Goal: Task Accomplishment & Management: Use online tool/utility

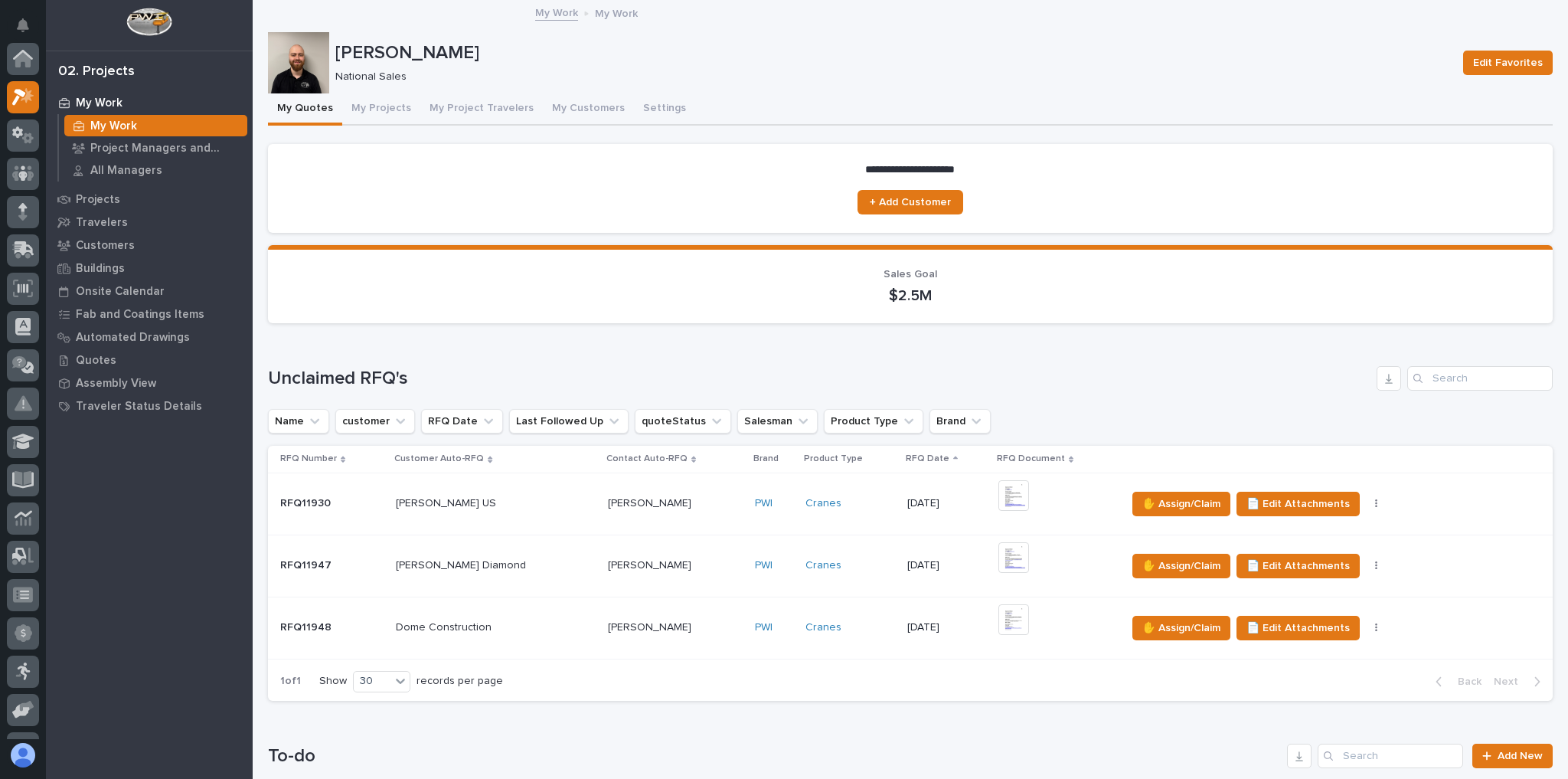
scroll to position [41, 0]
click at [19, 88] on icon at bounding box center [18, 90] width 11 height 11
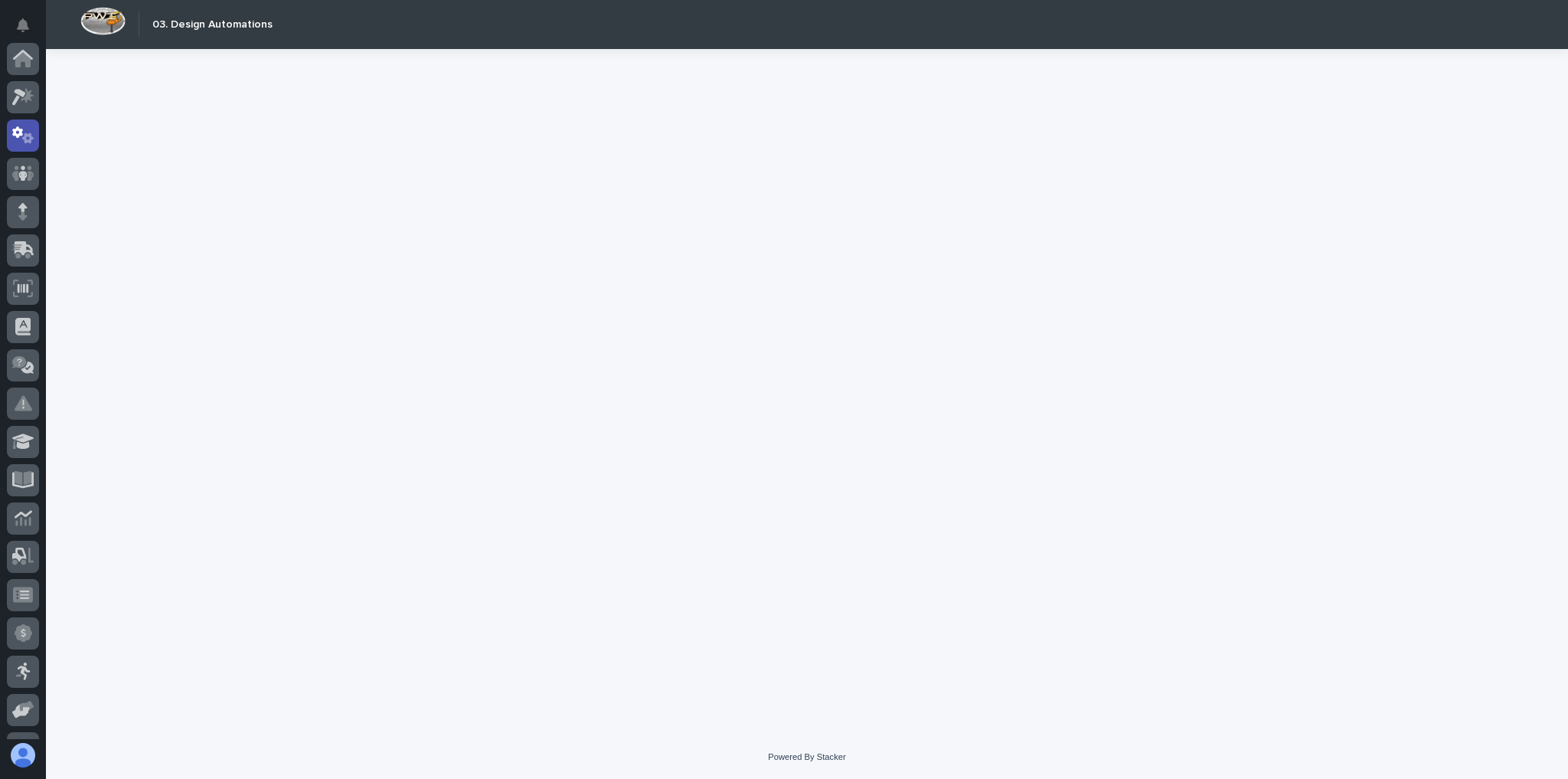
scroll to position [77, 0]
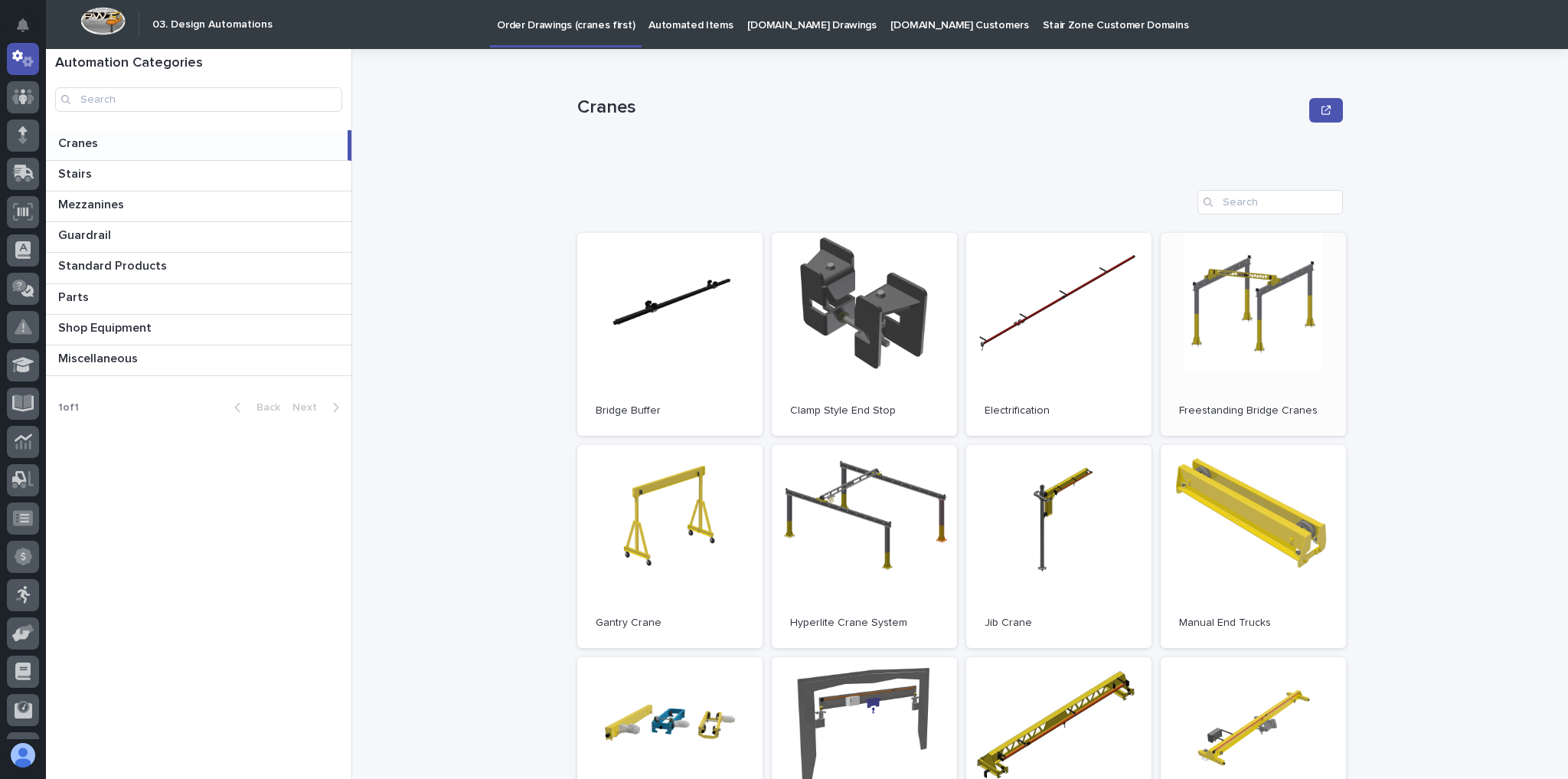
click at [1204, 373] on link "Open" at bounding box center [1253, 335] width 185 height 203
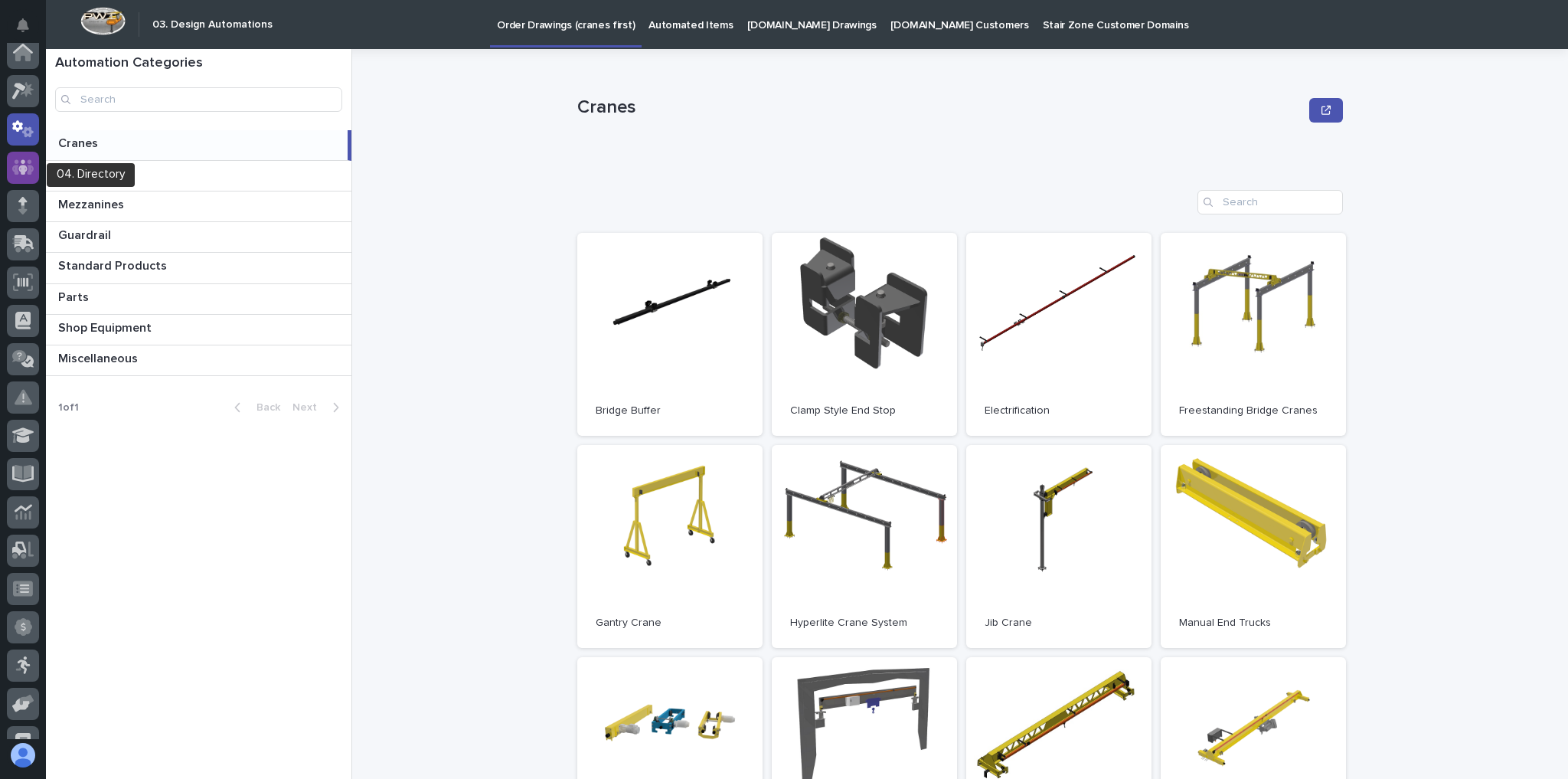
scroll to position [0, 0]
click at [30, 103] on icon at bounding box center [23, 97] width 22 height 18
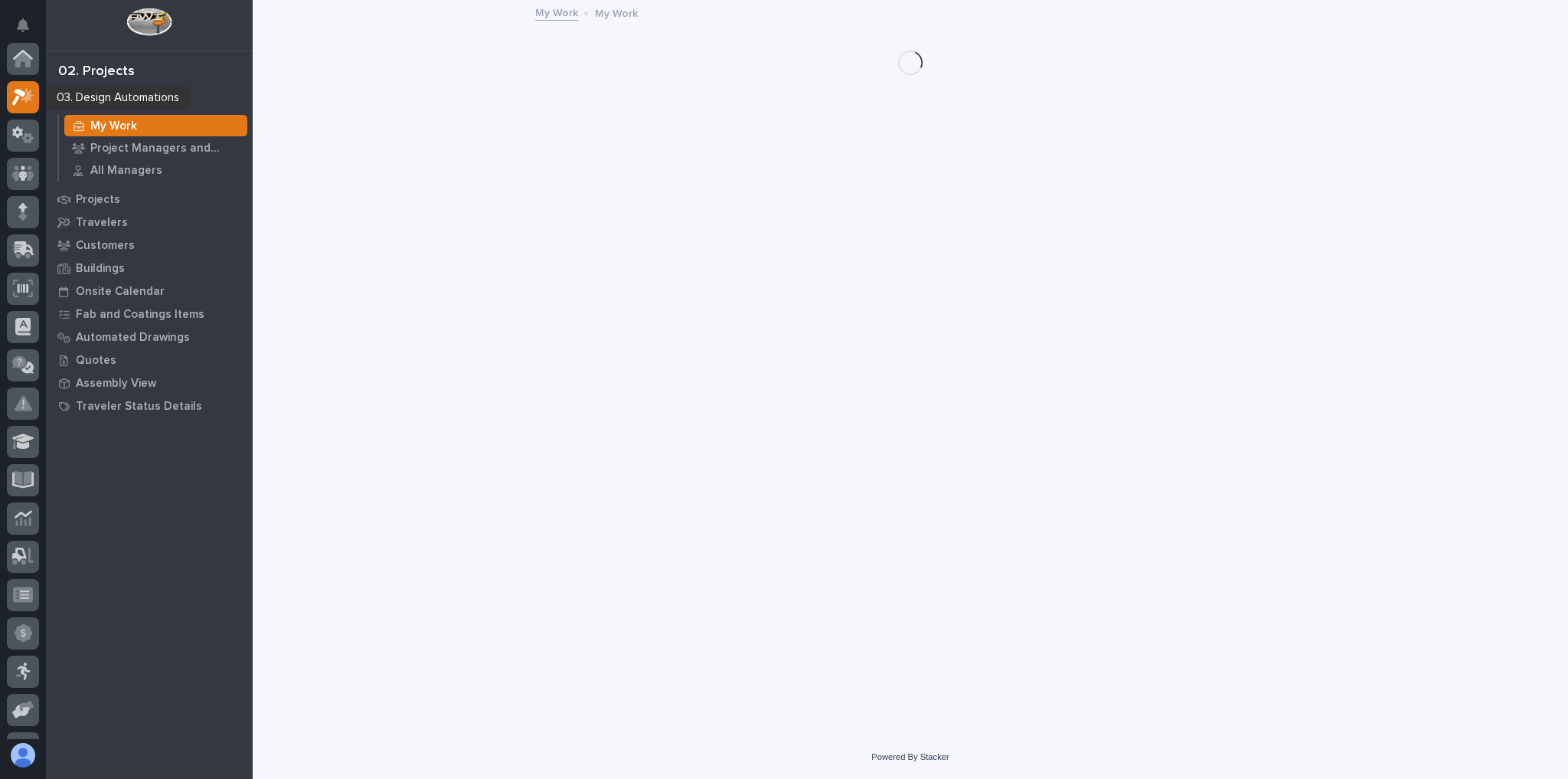
scroll to position [39, 0]
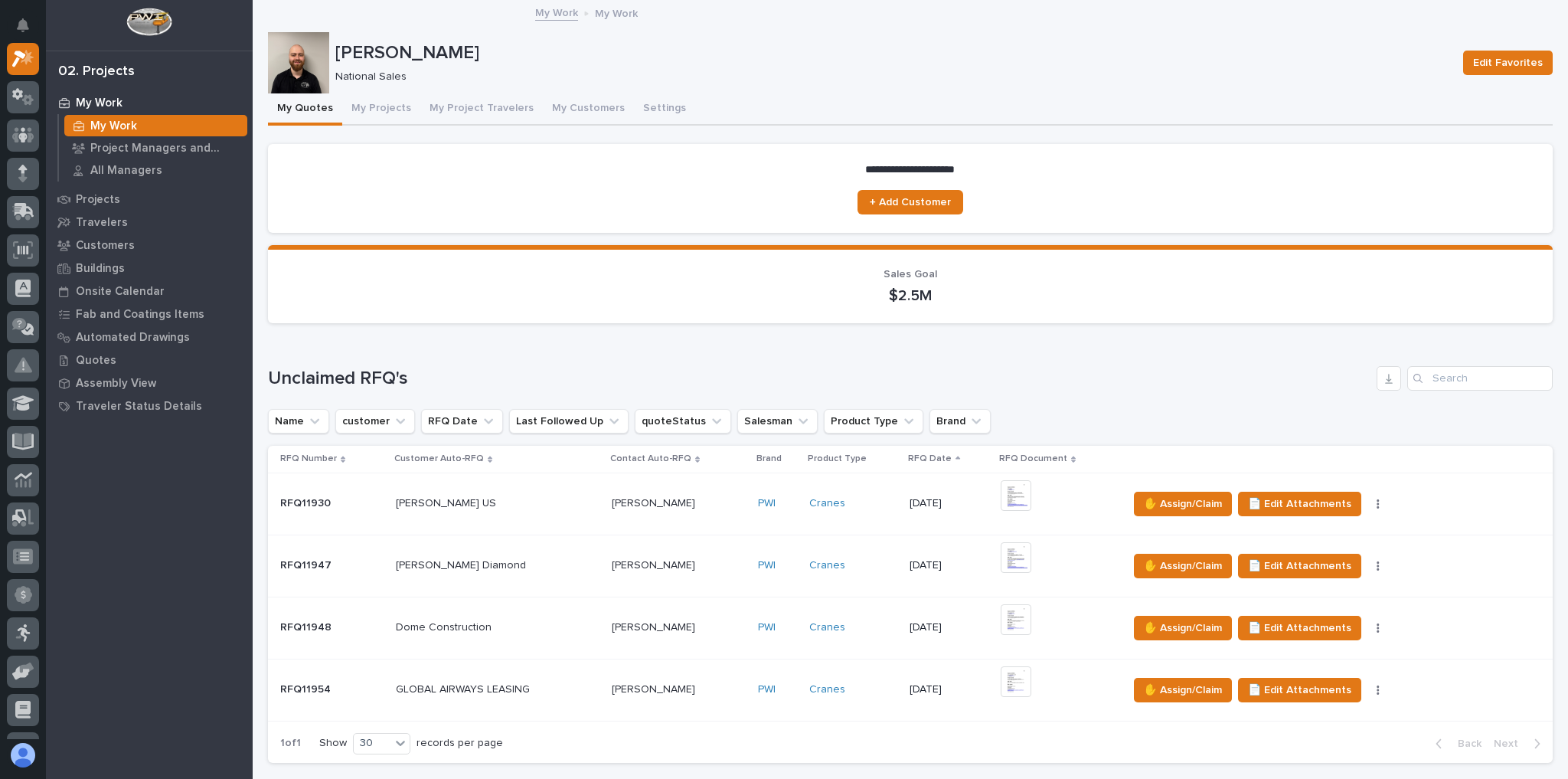
click at [572, 690] on p at bounding box center [498, 690] width 205 height 13
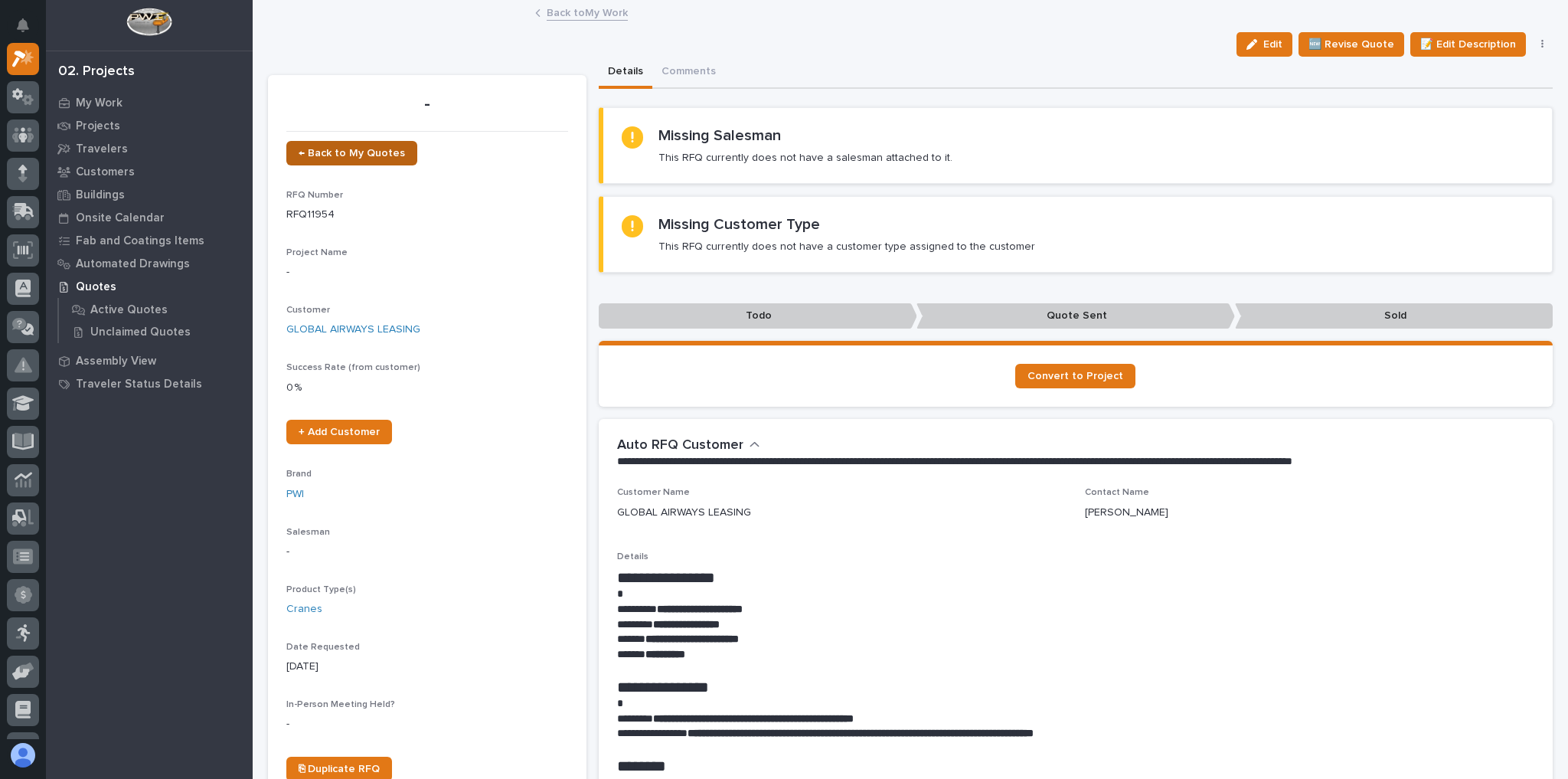
click at [348, 155] on span "← Back to My Quotes" at bounding box center [351, 153] width 106 height 11
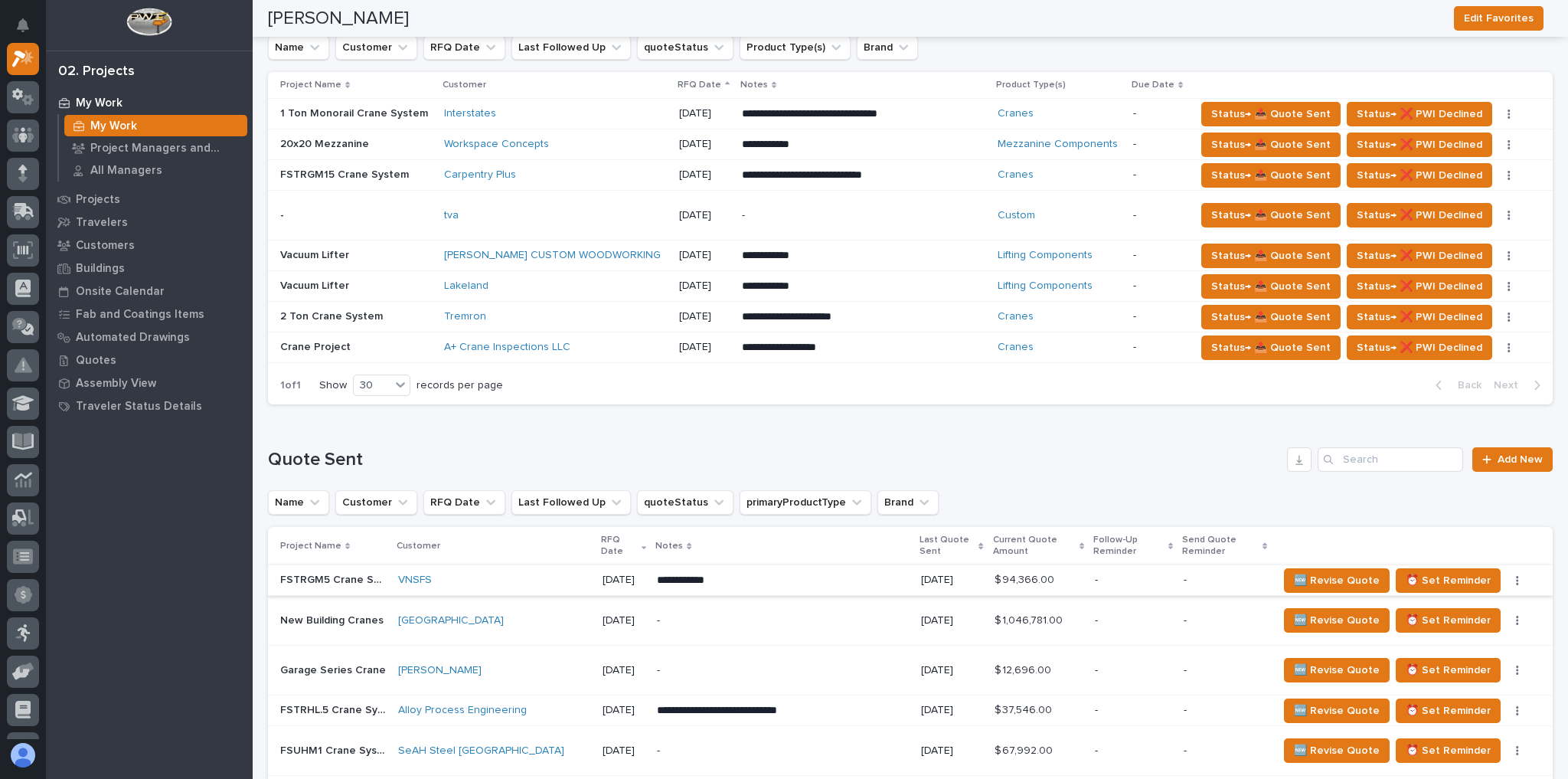
scroll to position [736, 0]
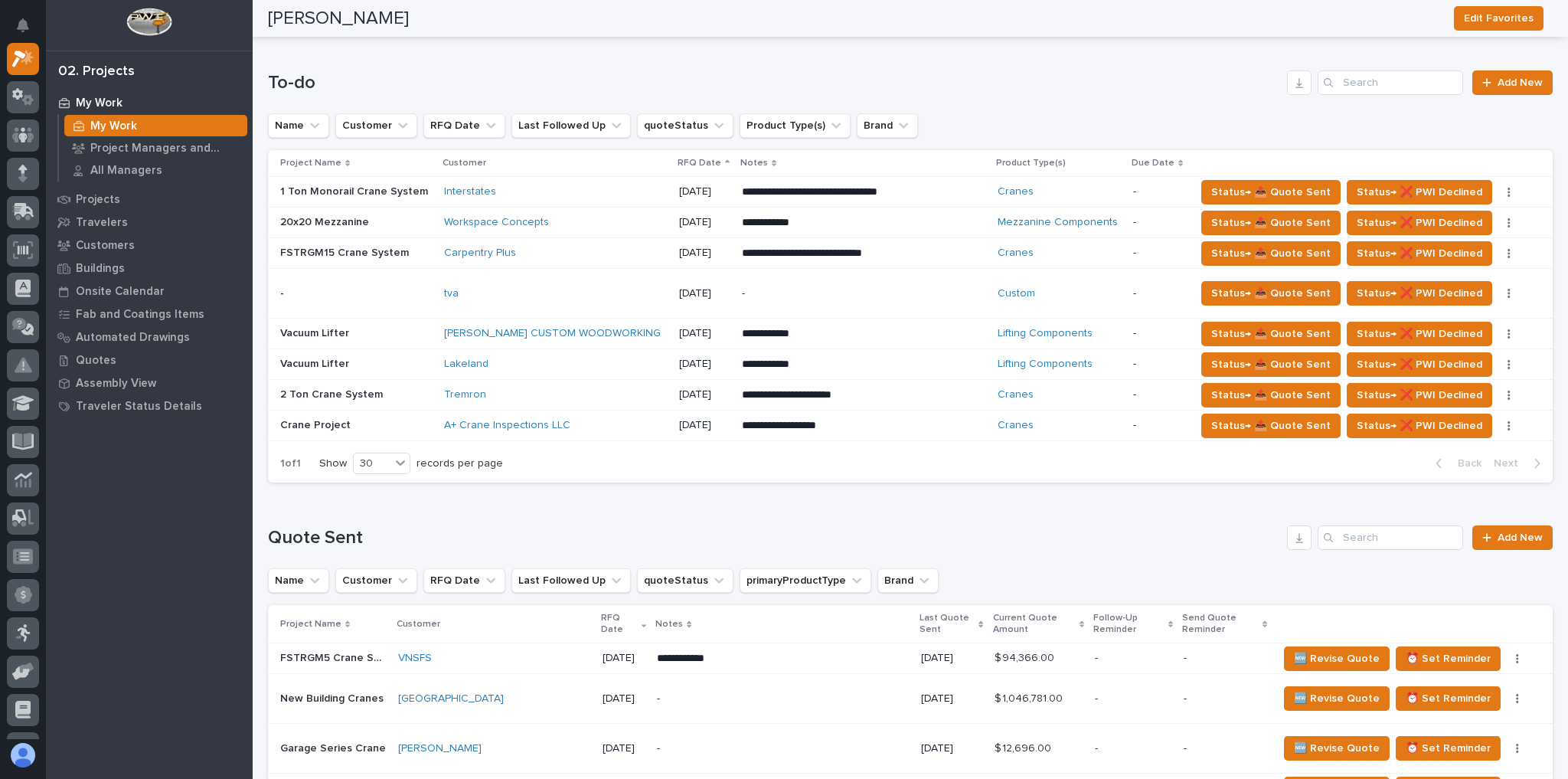
click at [532, 249] on div "Carpentry Plus" at bounding box center [555, 254] width 222 height 13
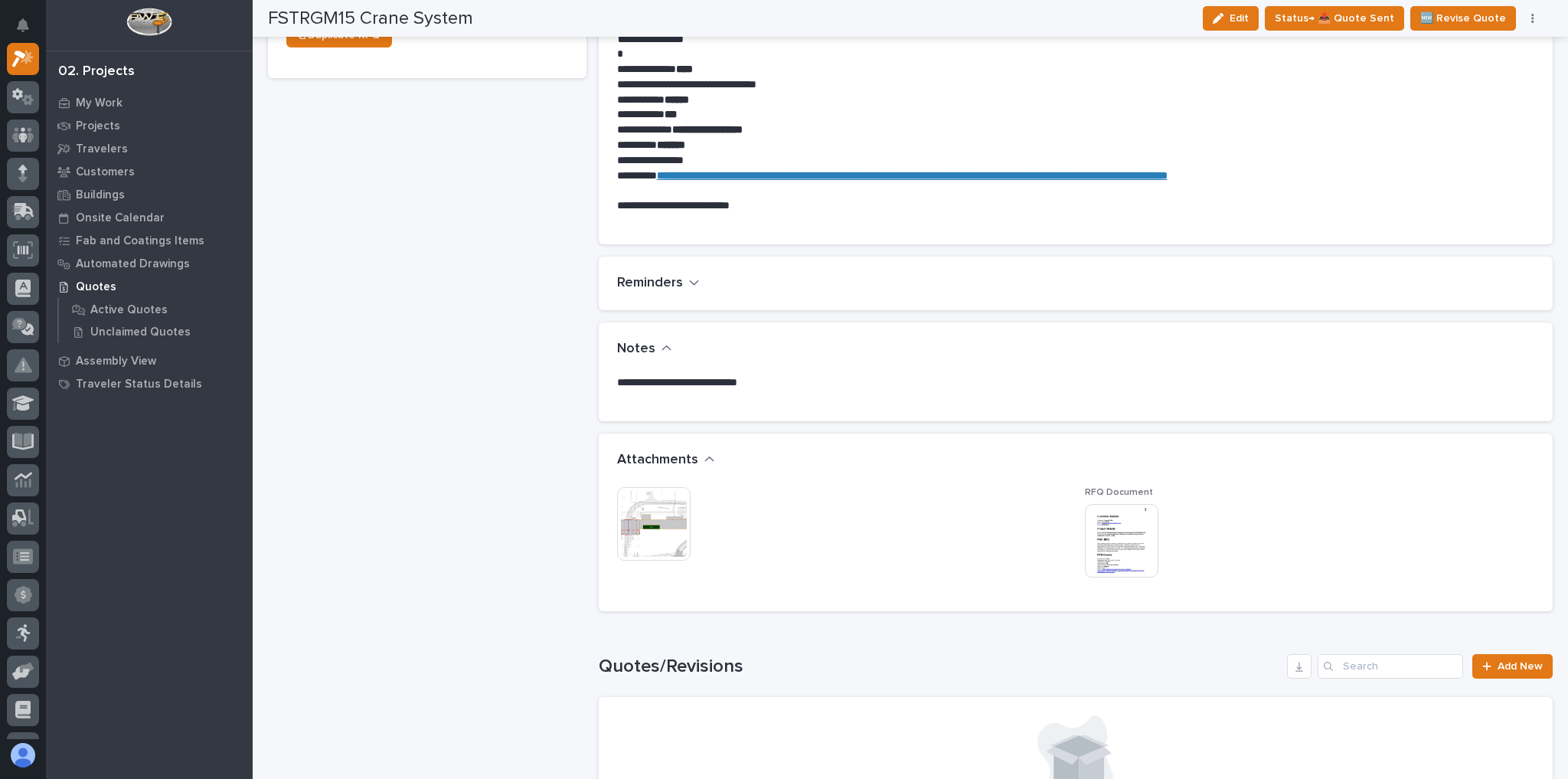
scroll to position [736, 0]
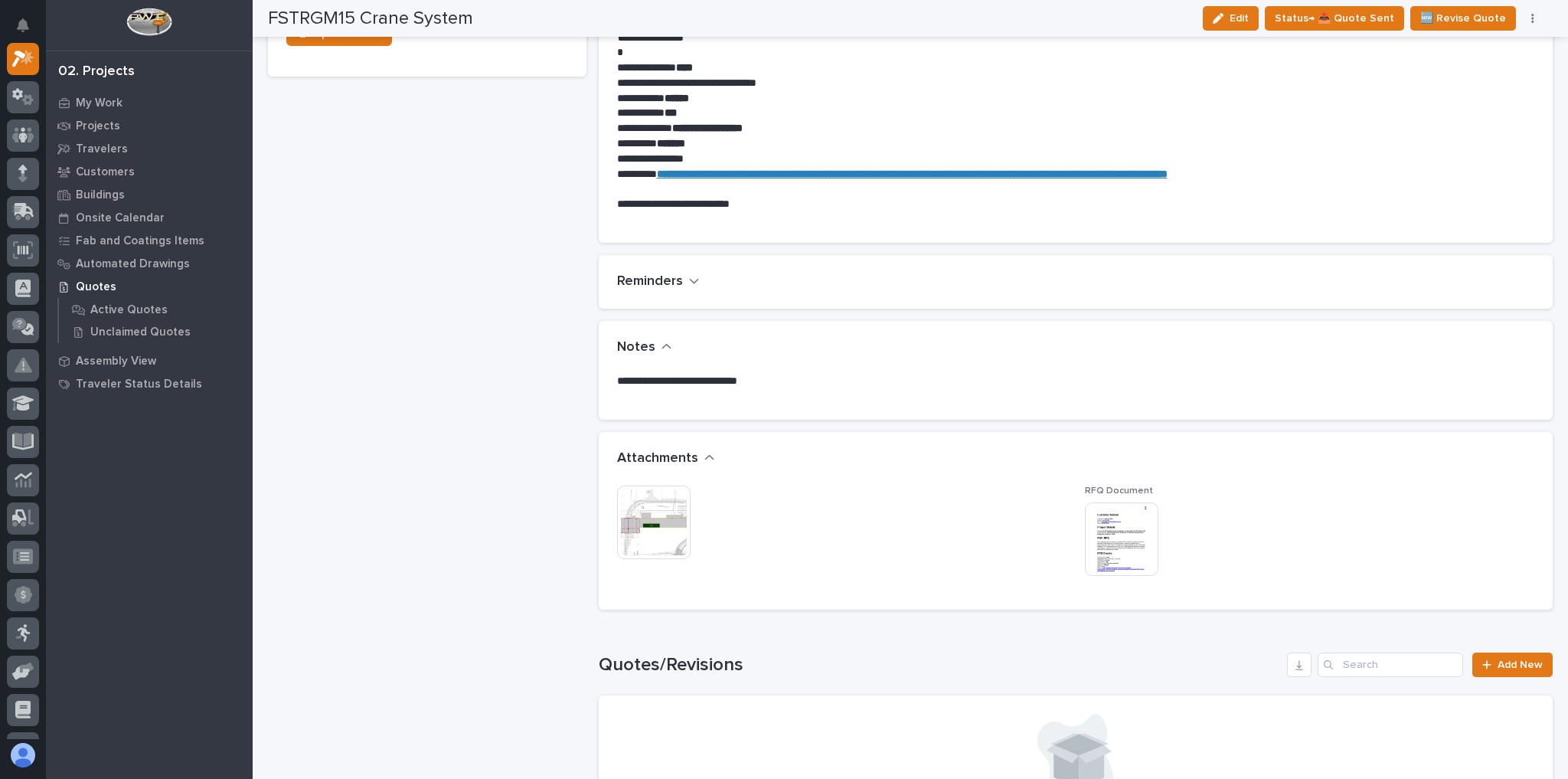
click at [1092, 537] on img at bounding box center [1122, 539] width 74 height 74
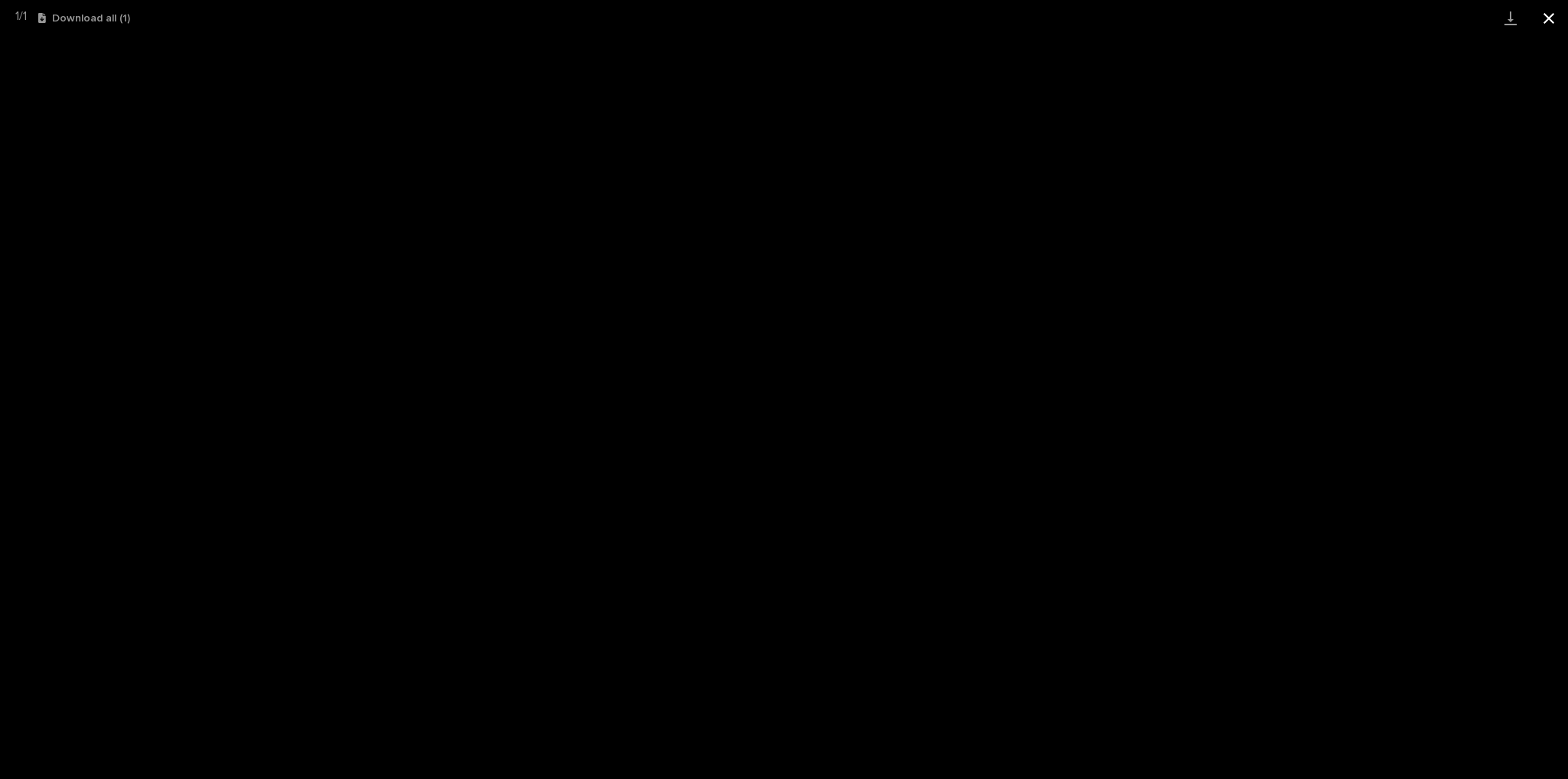
click at [1540, 25] on button "Close gallery" at bounding box center [1550, 18] width 39 height 36
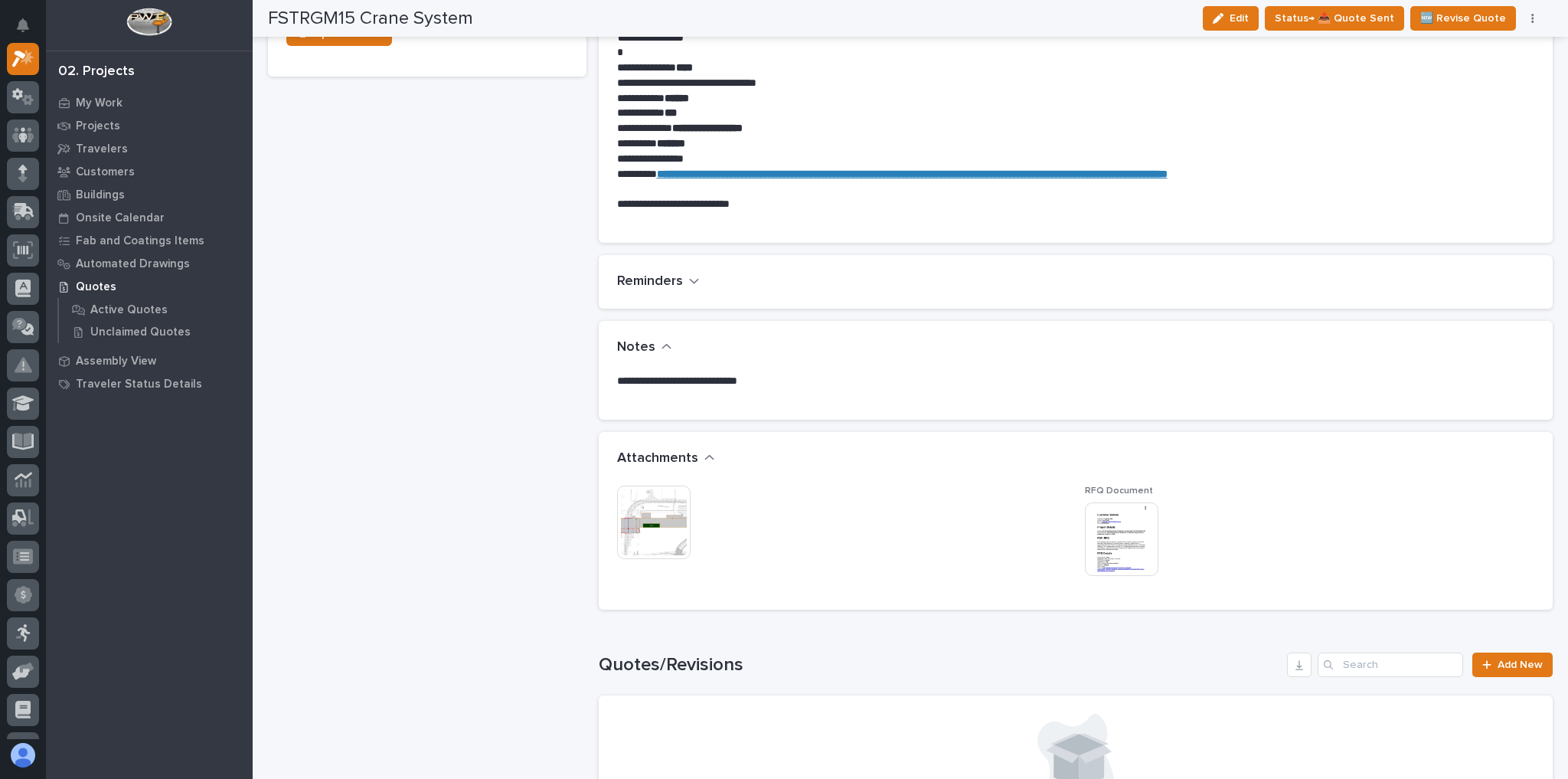
click at [650, 521] on img at bounding box center [654, 523] width 74 height 74
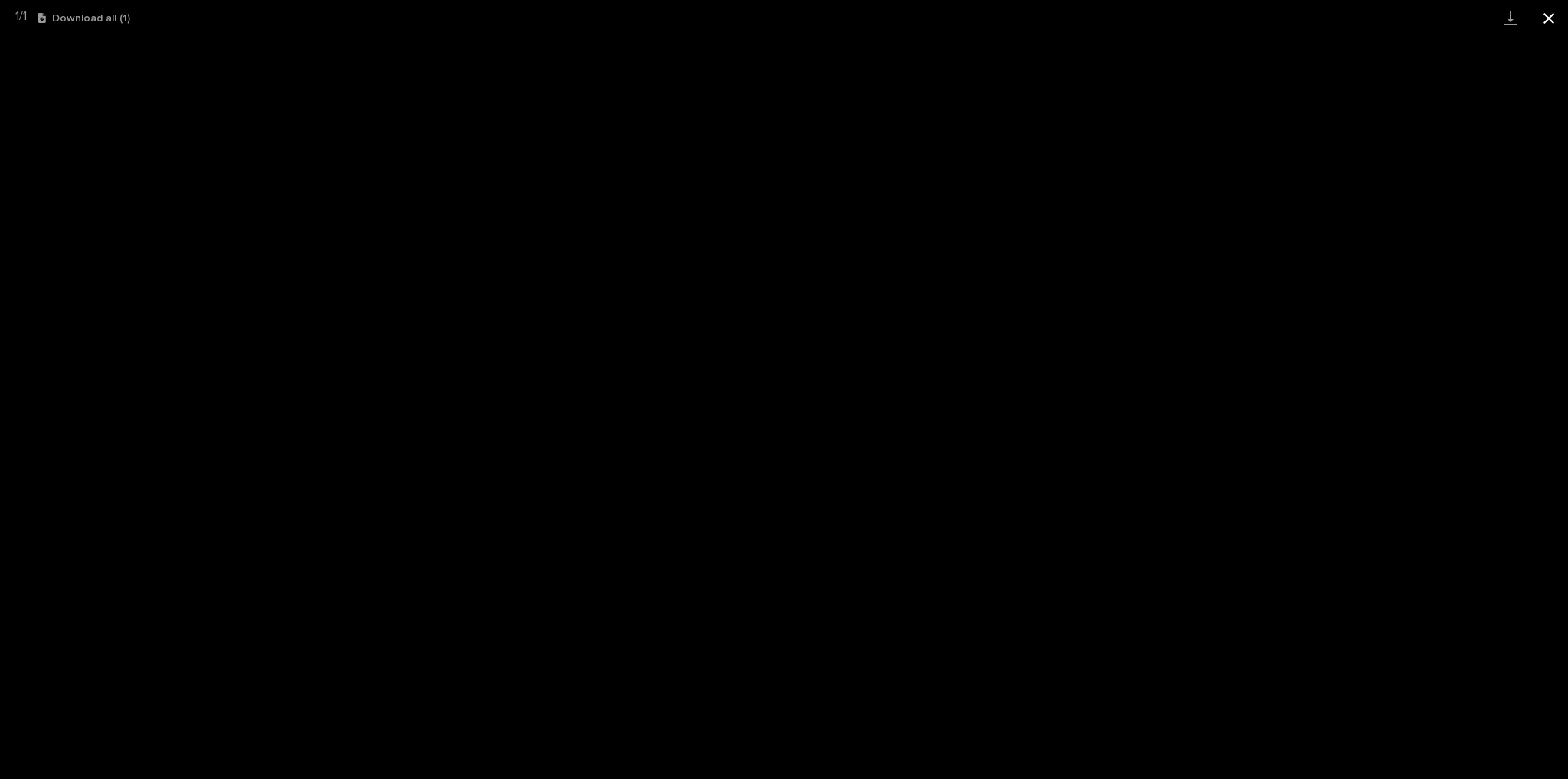
click at [1547, 22] on button "Close gallery" at bounding box center [1550, 18] width 39 height 36
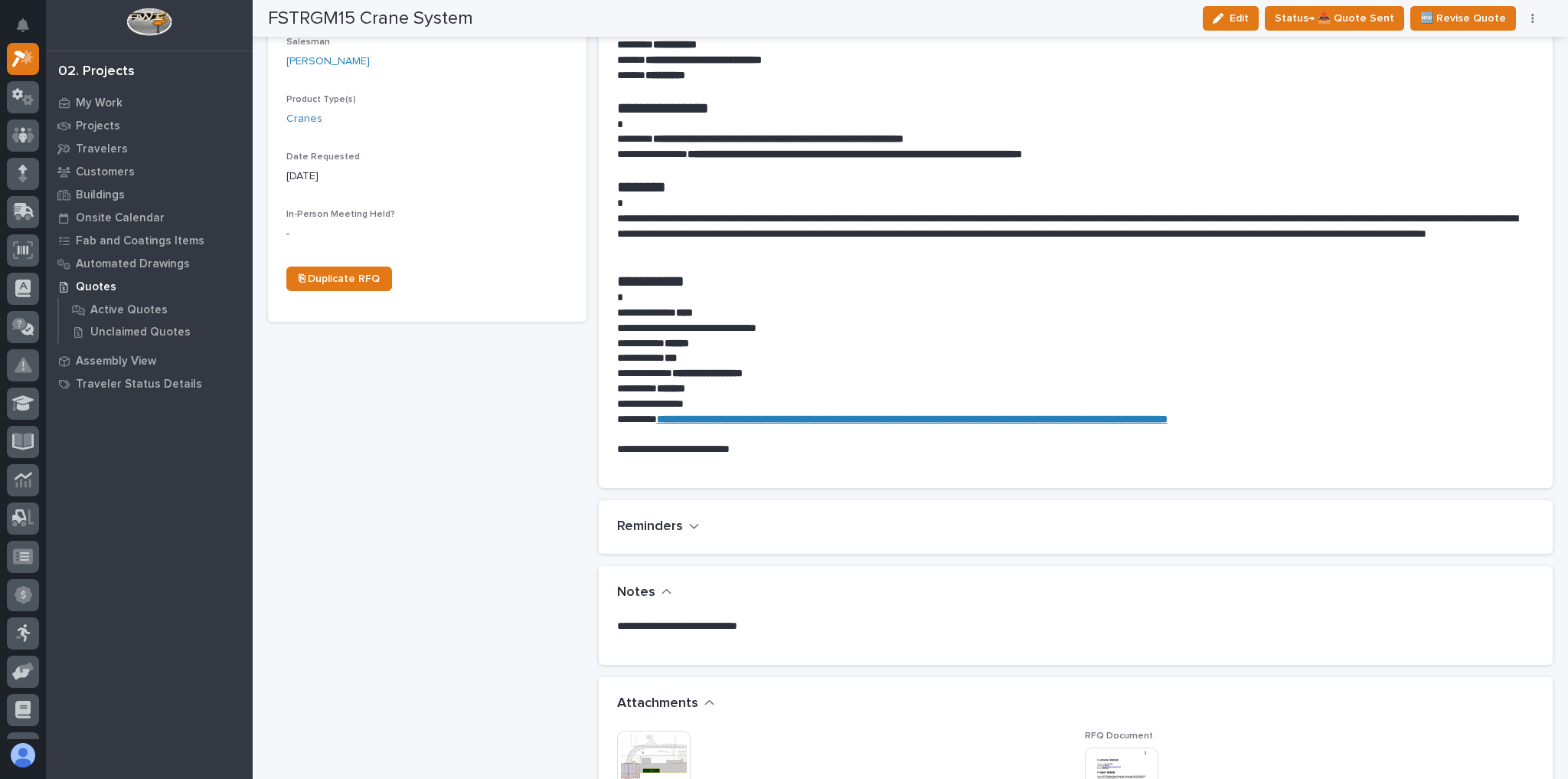
scroll to position [429, 0]
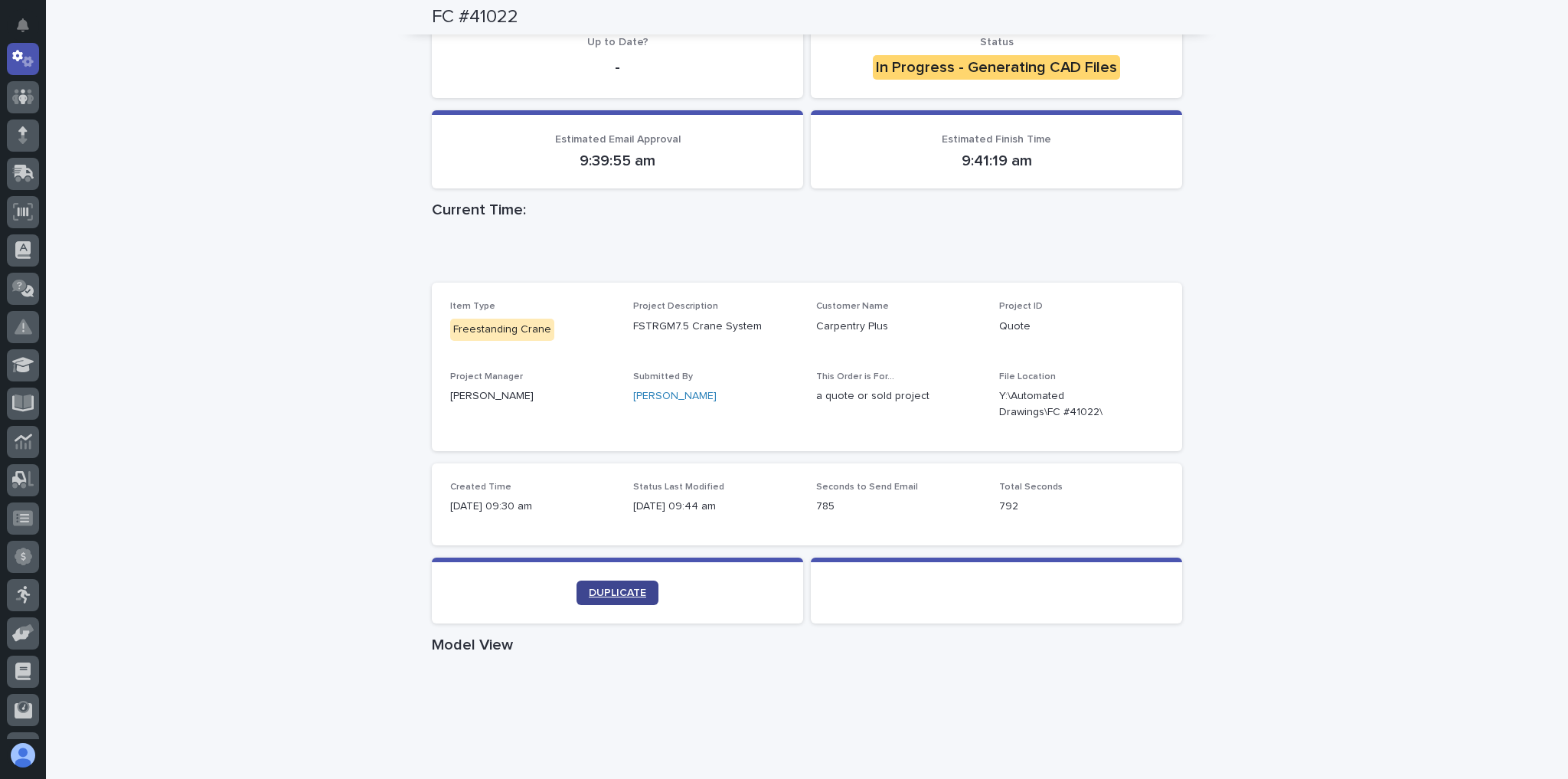
scroll to position [368, 0]
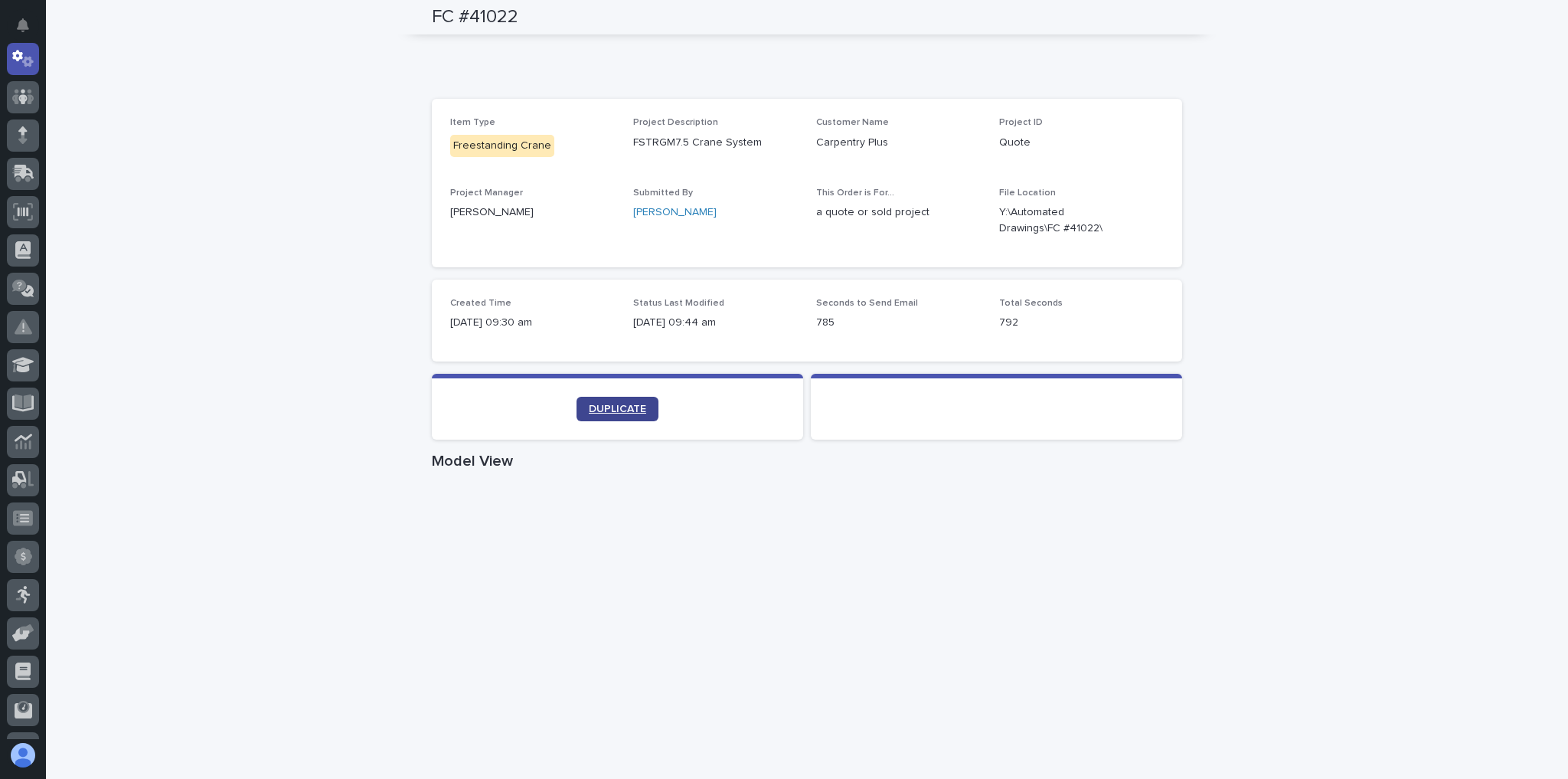
click at [603, 401] on link "DUPLICATE" at bounding box center [618, 408] width 82 height 25
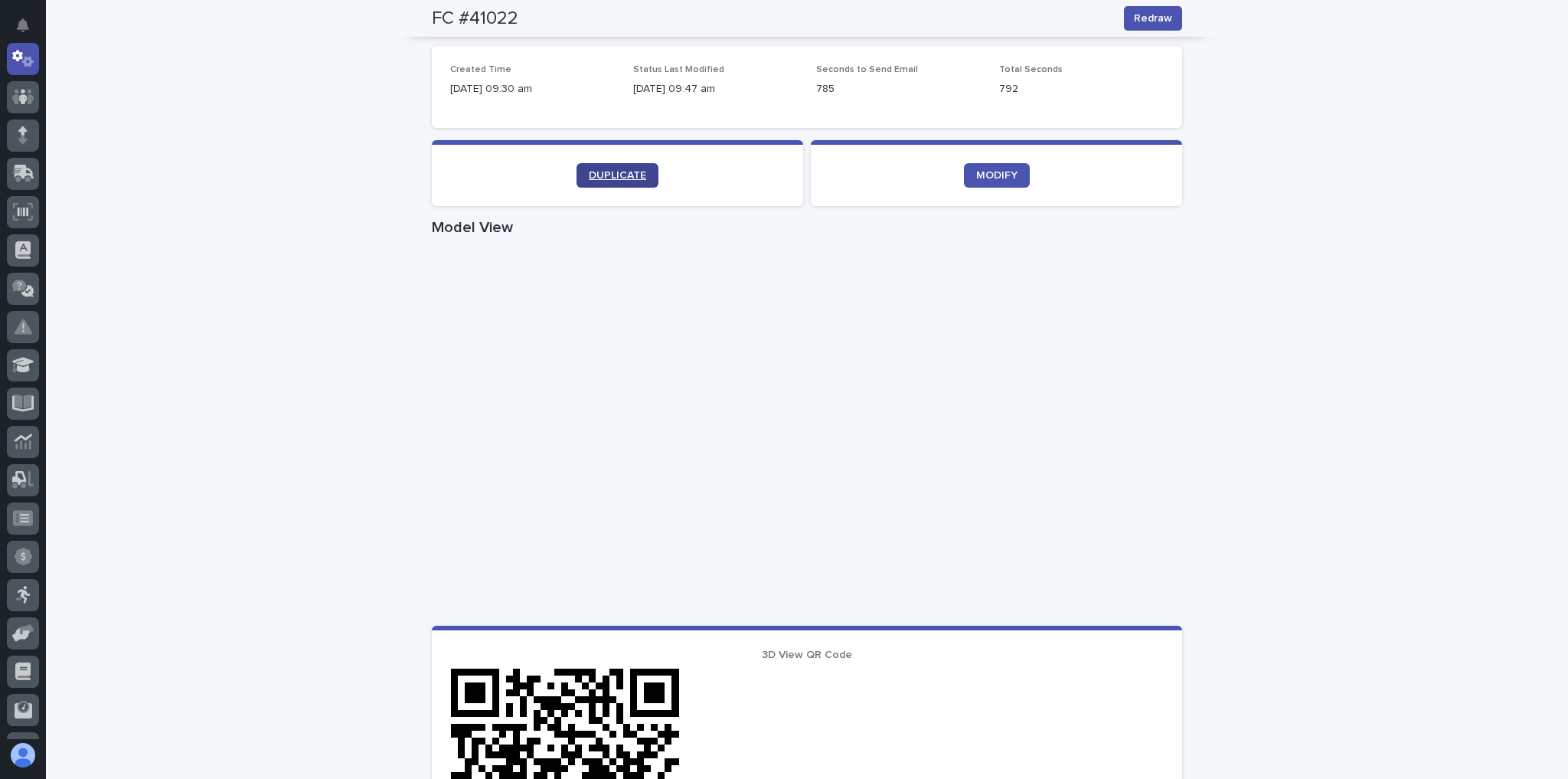
scroll to position [408, 0]
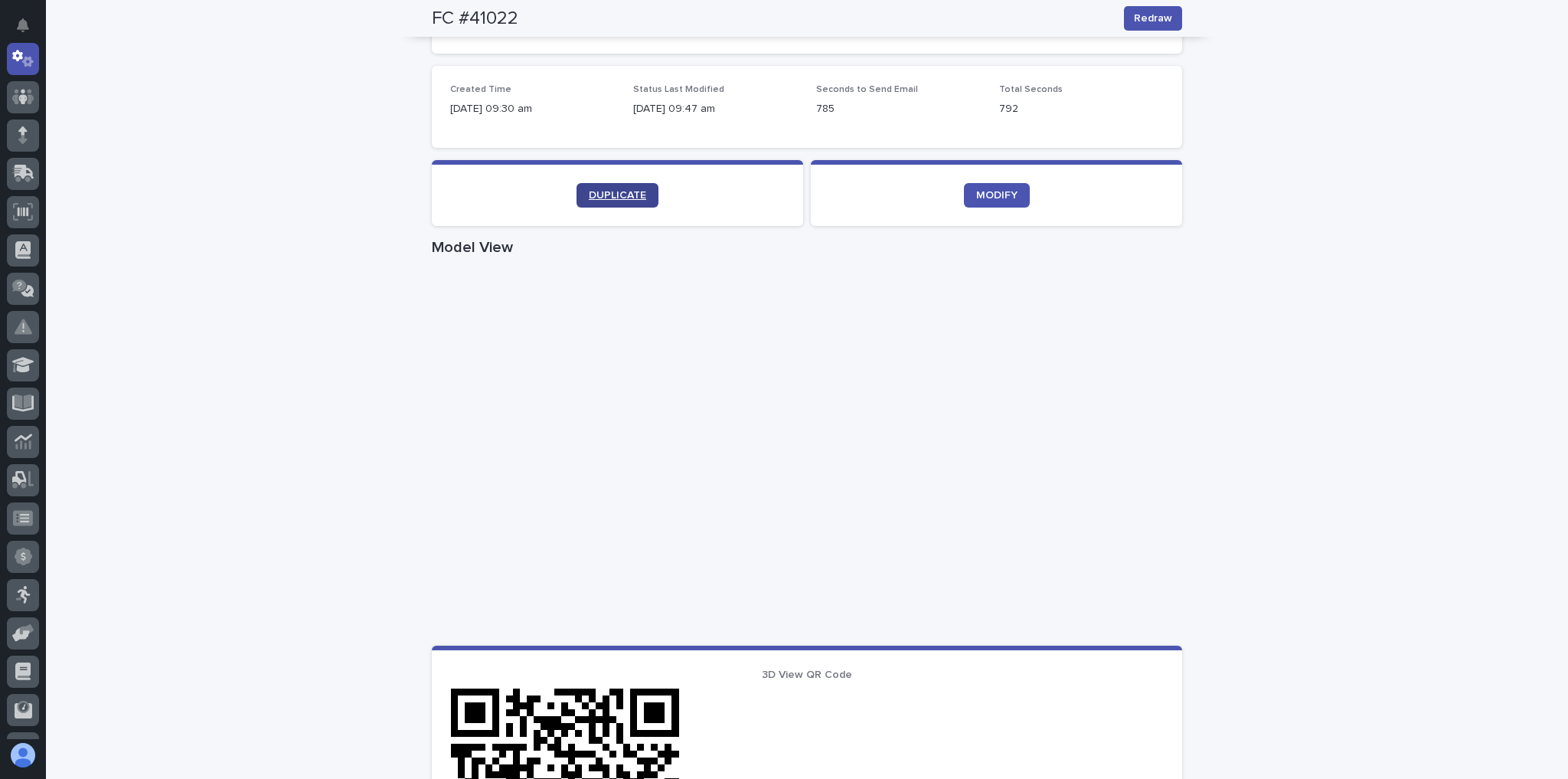
click at [598, 188] on link "DUPLICATE" at bounding box center [618, 195] width 82 height 25
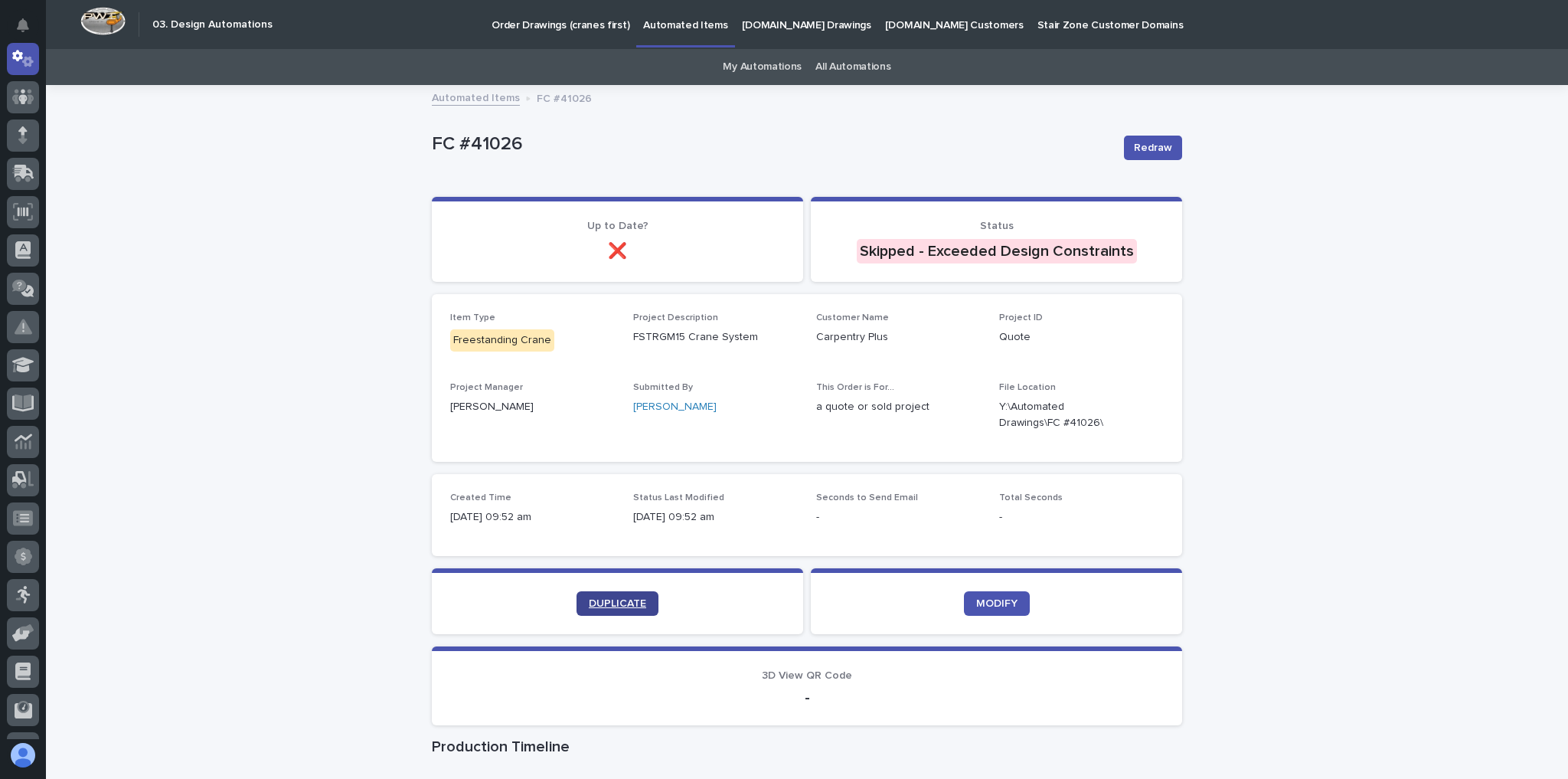
click at [643, 602] on link "DUPLICATE" at bounding box center [618, 603] width 82 height 25
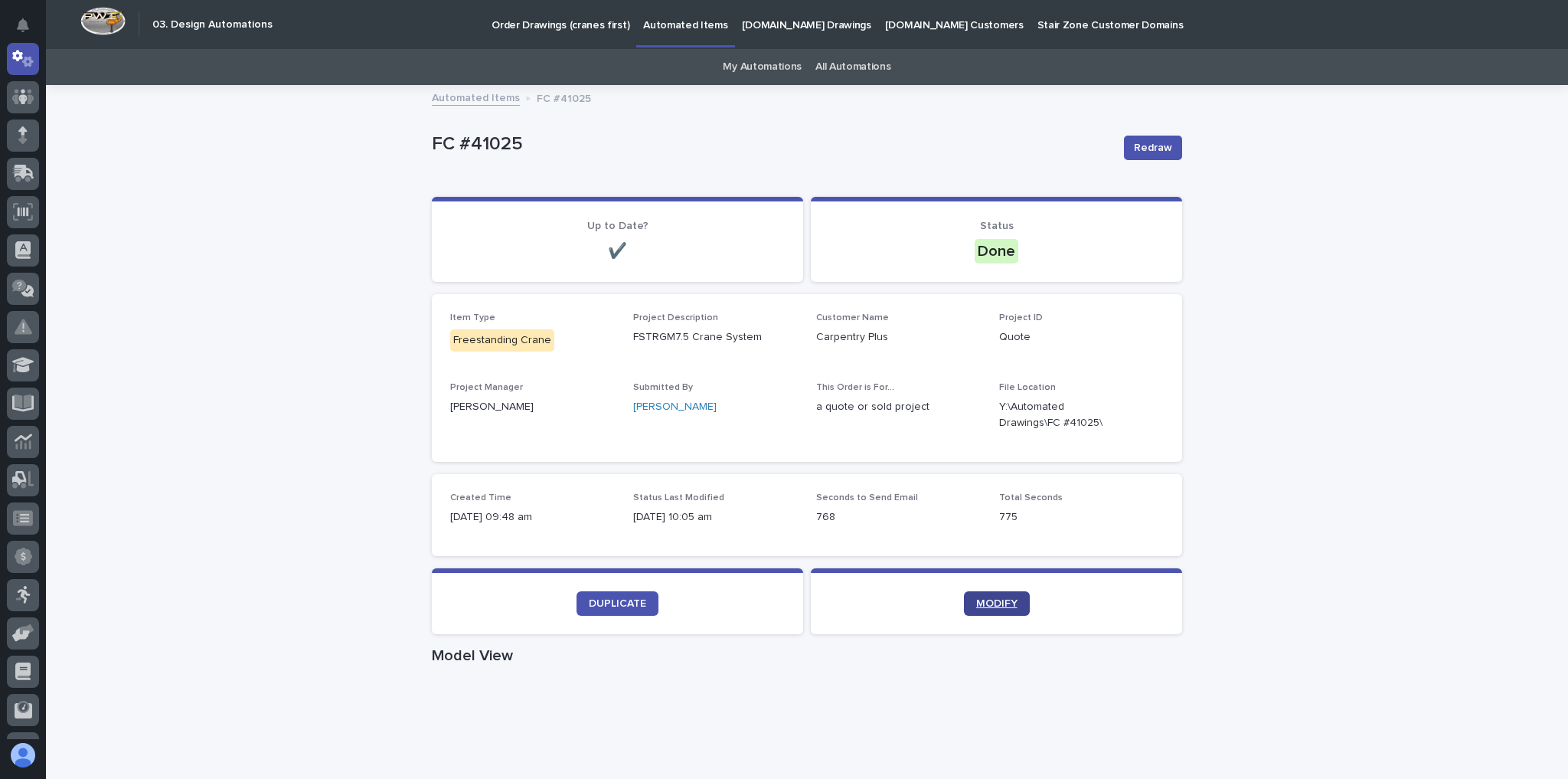
click at [1003, 601] on span "MODIFY" at bounding box center [996, 604] width 41 height 11
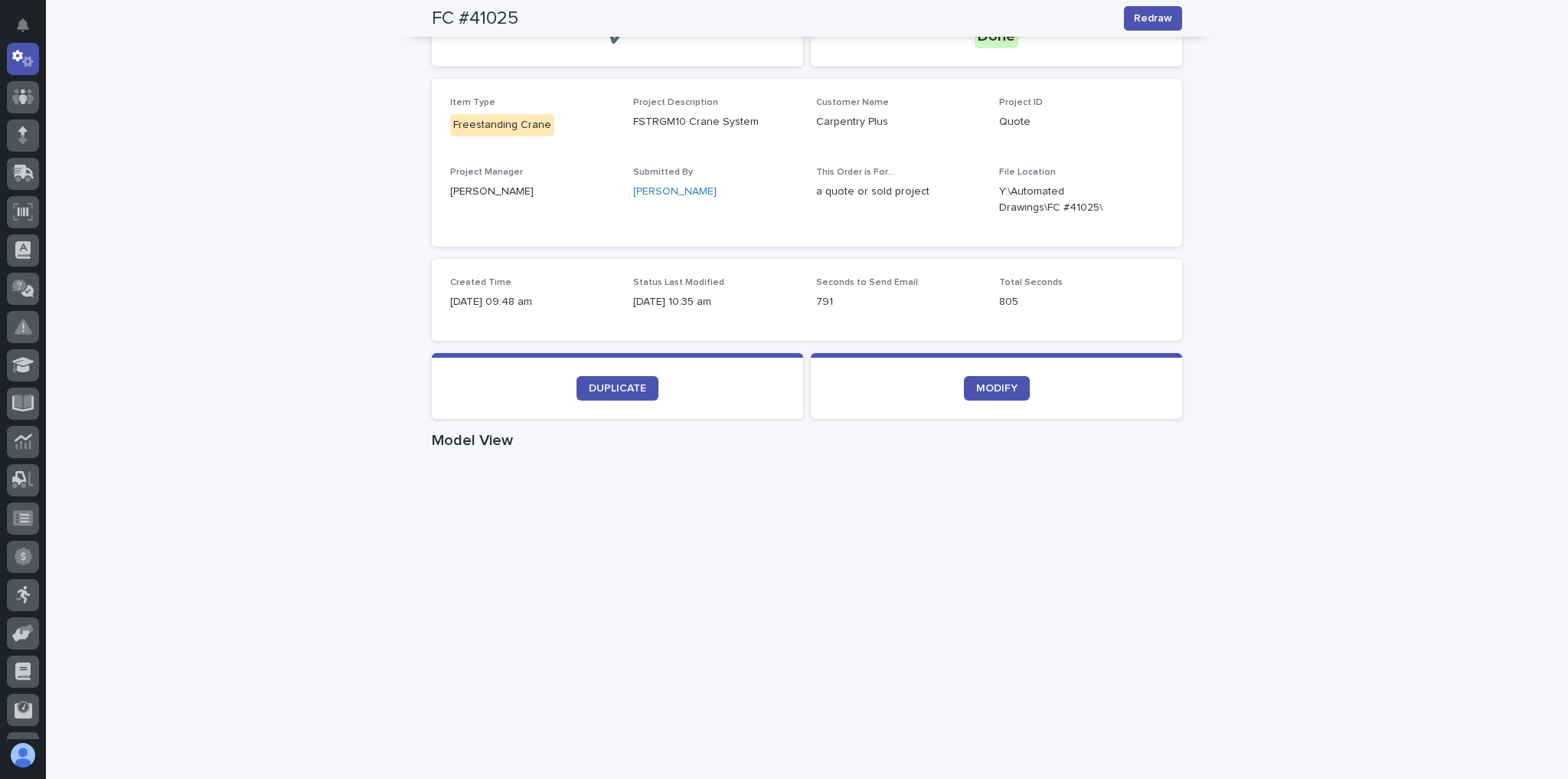
scroll to position [399, 0]
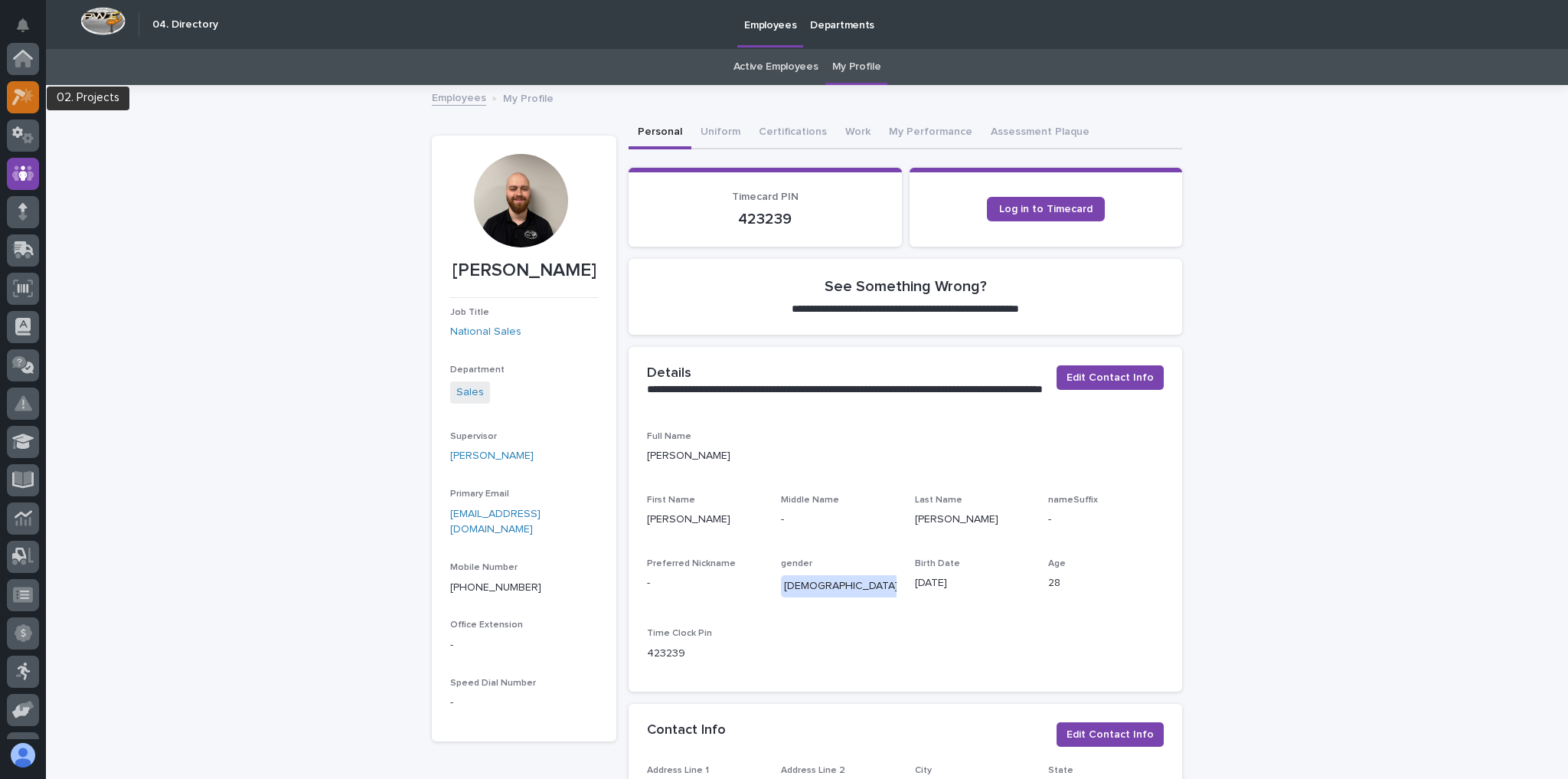
click at [20, 89] on icon at bounding box center [23, 97] width 22 height 18
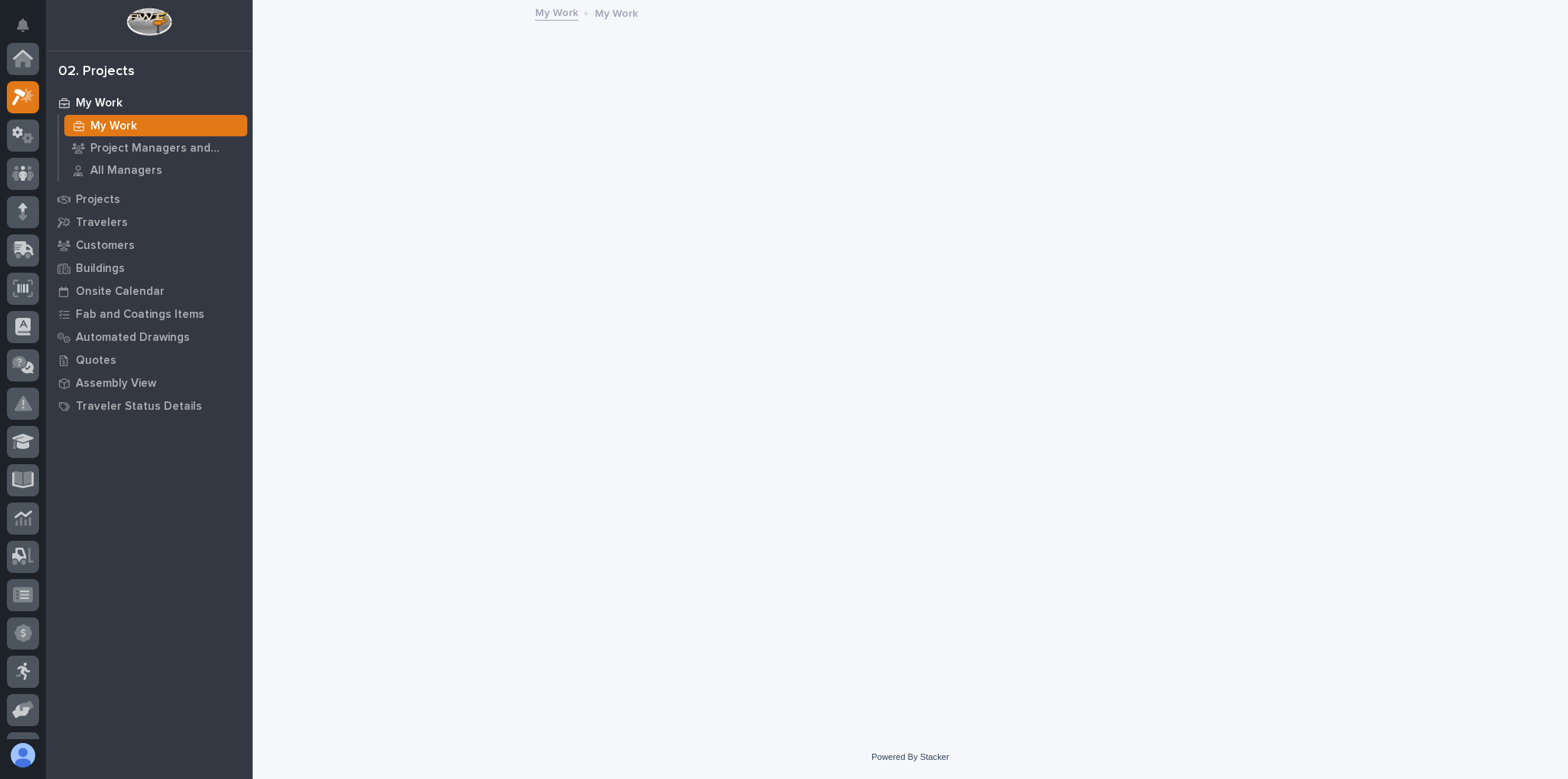
scroll to position [39, 0]
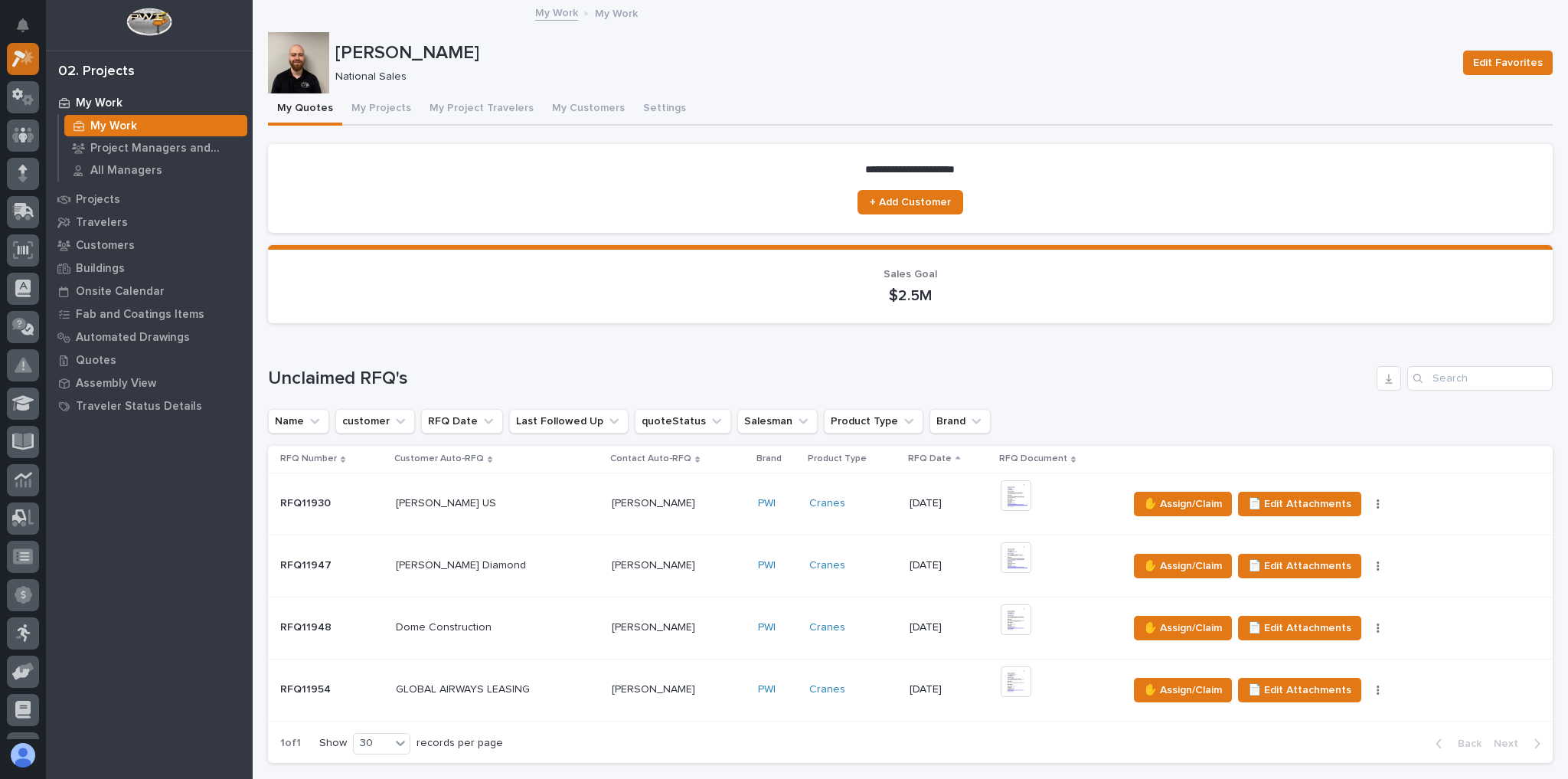
click at [32, 61] on icon at bounding box center [23, 58] width 22 height 18
click at [26, 55] on icon at bounding box center [23, 59] width 16 height 16
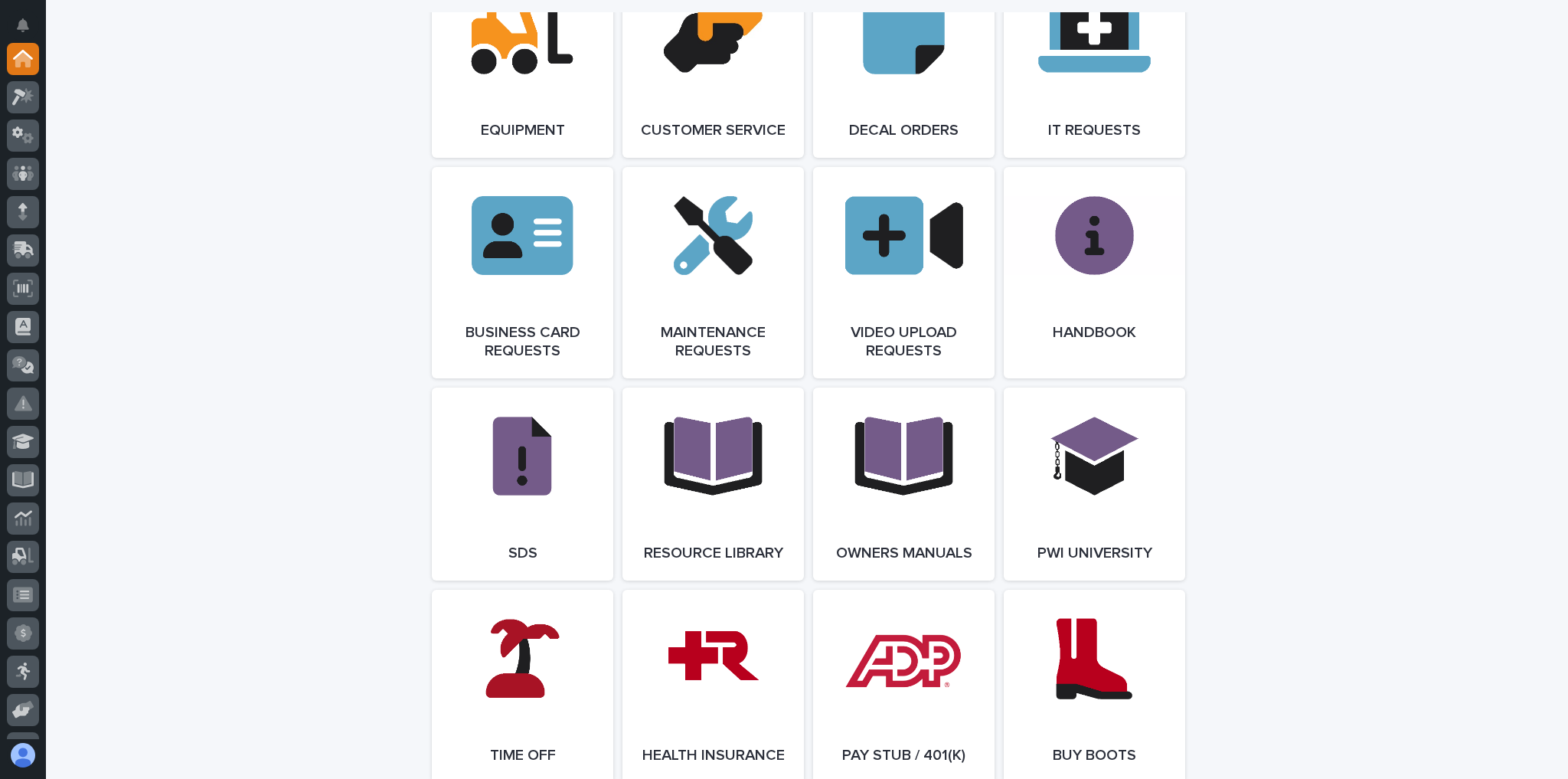
scroll to position [2328, 0]
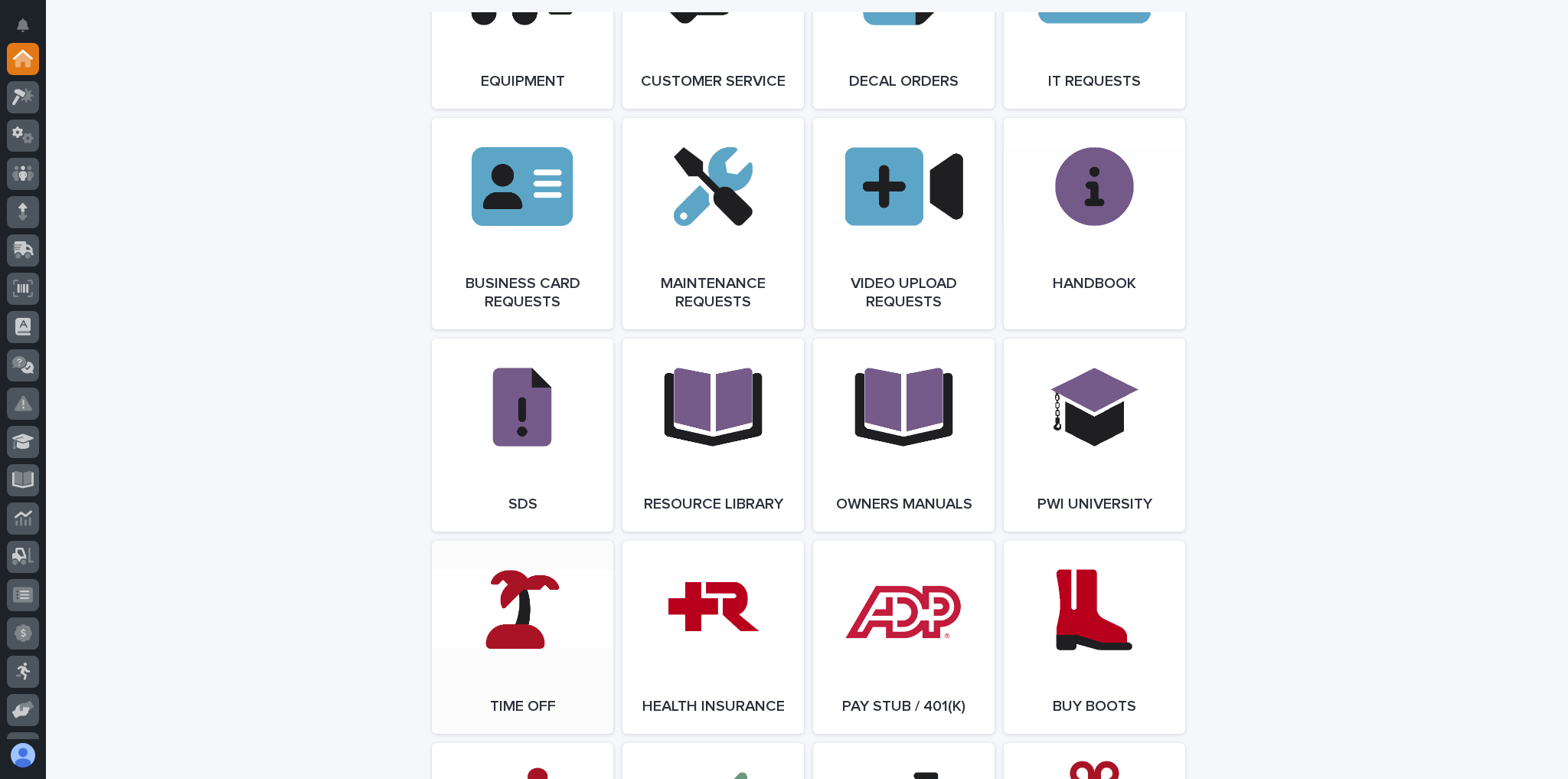
click at [518, 639] on link "Open Link" at bounding box center [523, 637] width 182 height 193
